Goal: Task Accomplishment & Management: Use online tool/utility

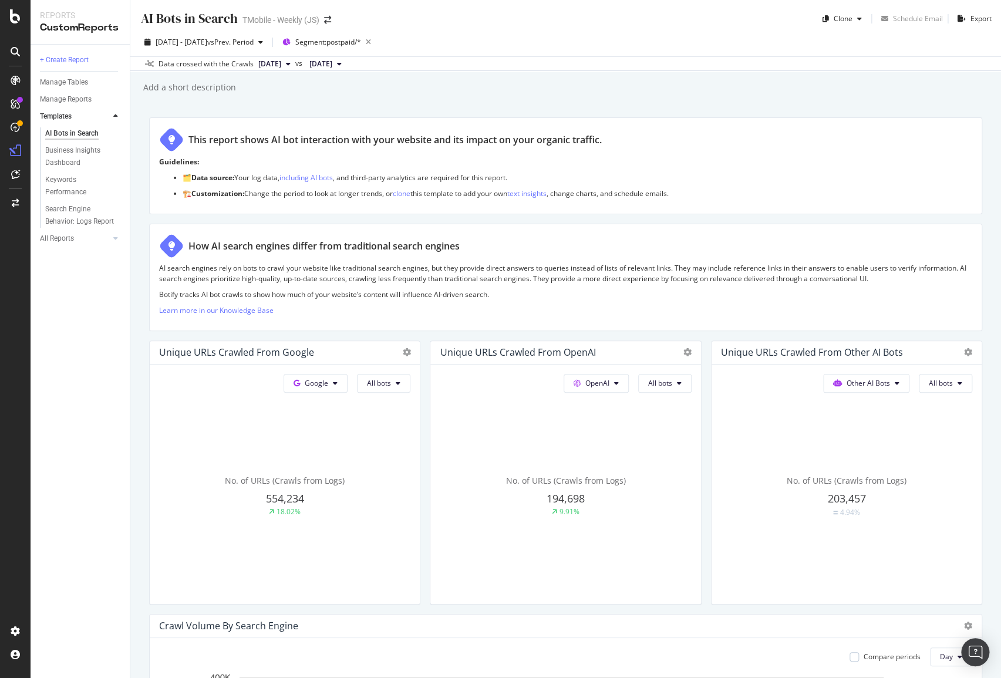
click at [72, 307] on div "+ Create Report Manage Tables Manage Reports Templates AI Bots in Search Busine…" at bounding box center [80, 362] width 99 height 634
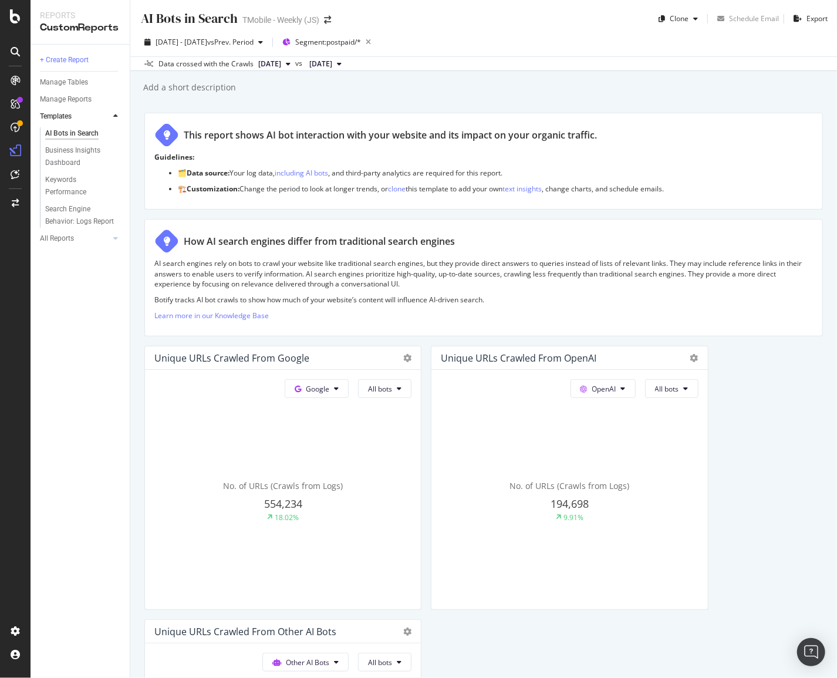
drag, startPoint x: 361, startPoint y: 96, endPoint x: 366, endPoint y: 87, distance: 10.3
click at [361, 96] on div "AI Bots in Search AI Bots in Search TMobile - Weekly (JS) Clone Schedule Email …" at bounding box center [483, 339] width 707 height 678
